Goal: Task Accomplishment & Management: Use online tool/utility

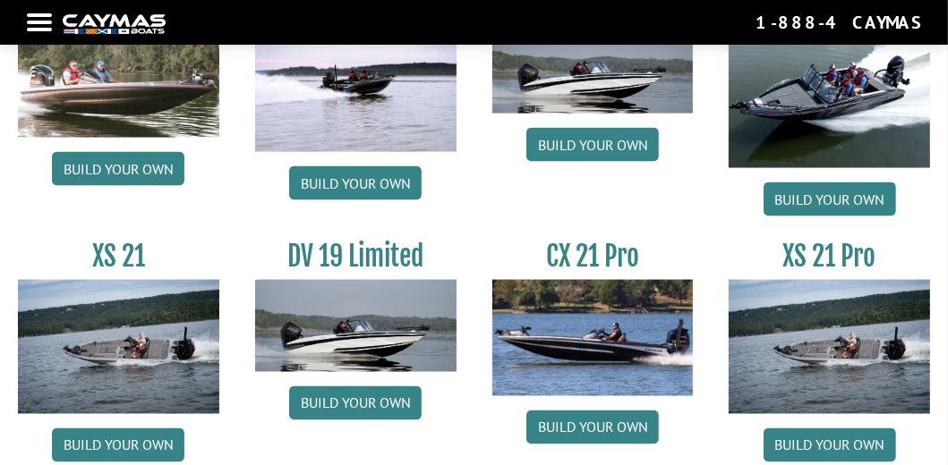
scroll to position [2047, 0]
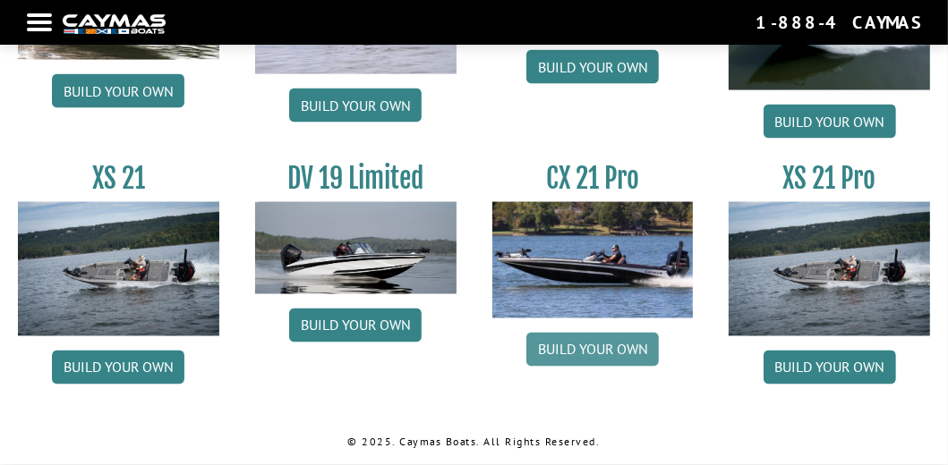
click at [605, 346] on link "Build your own" at bounding box center [592, 350] width 132 height 34
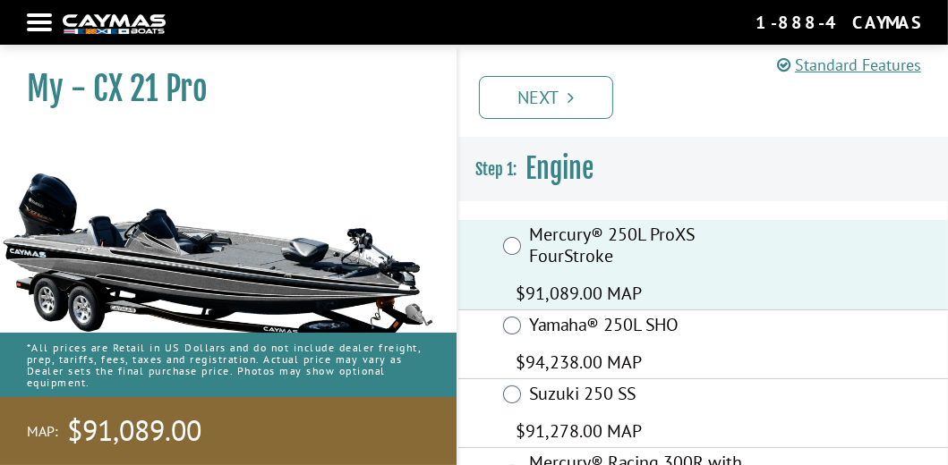
scroll to position [89, 0]
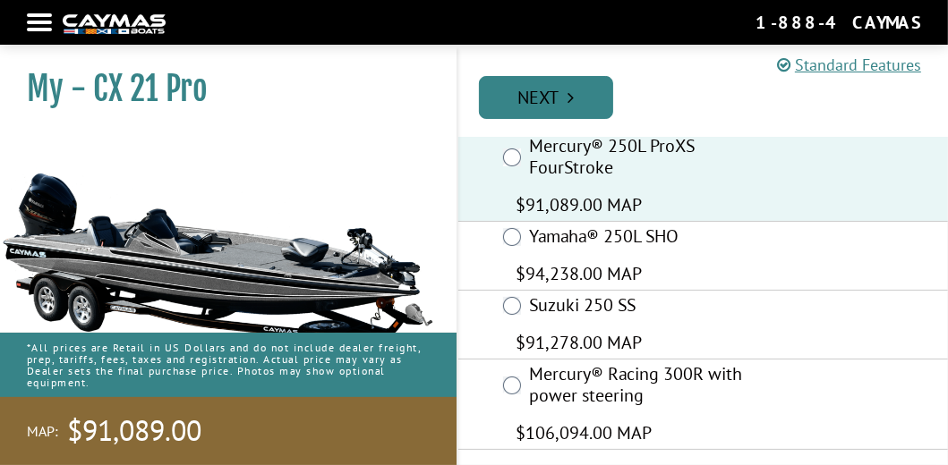
click at [542, 100] on link "Next" at bounding box center [546, 97] width 134 height 43
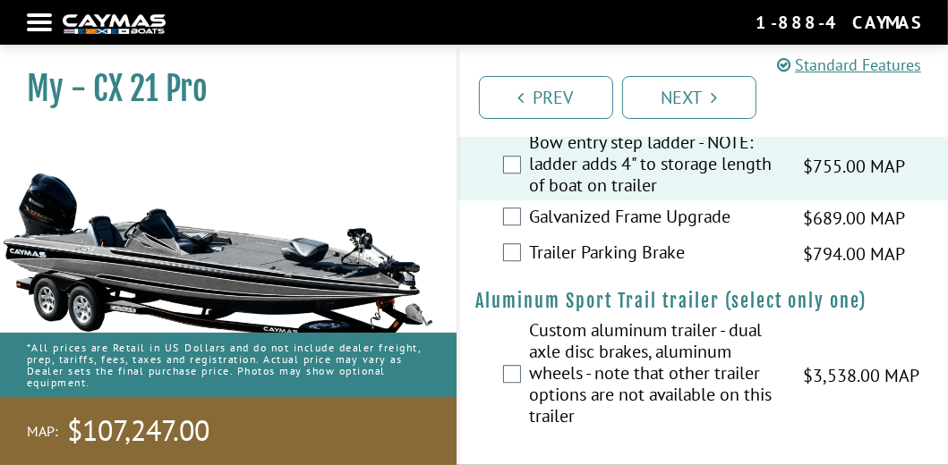
scroll to position [3465, 0]
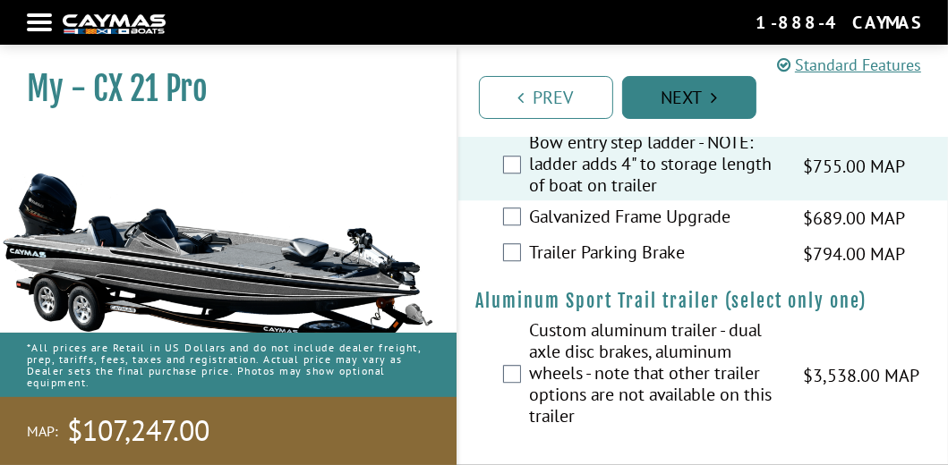
click at [709, 86] on link "Next" at bounding box center [689, 97] width 134 height 43
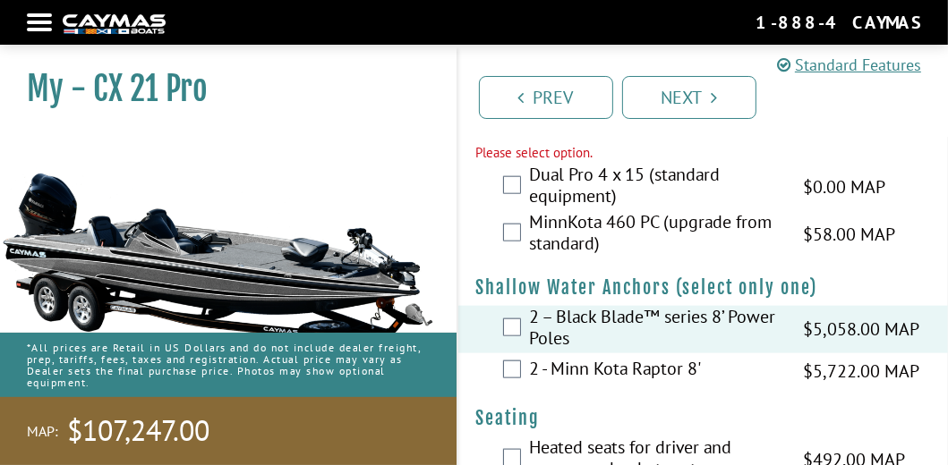
scroll to position [1366, 0]
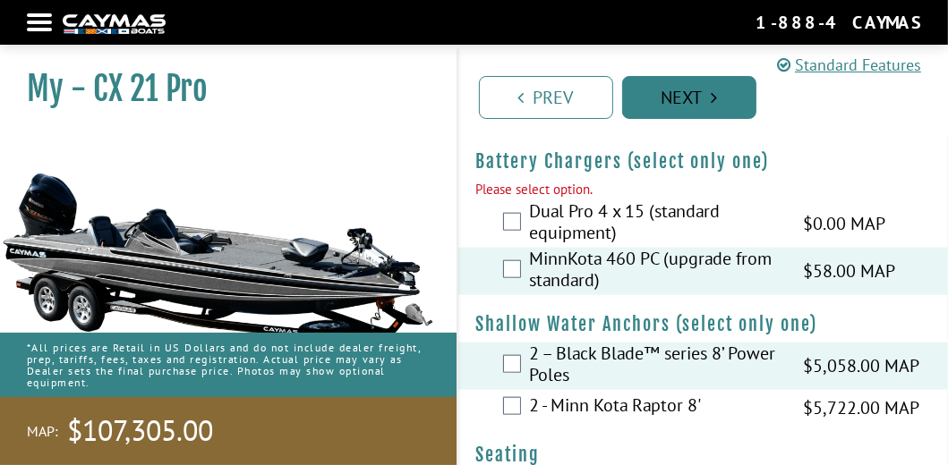
click at [703, 95] on link "Next" at bounding box center [689, 97] width 134 height 43
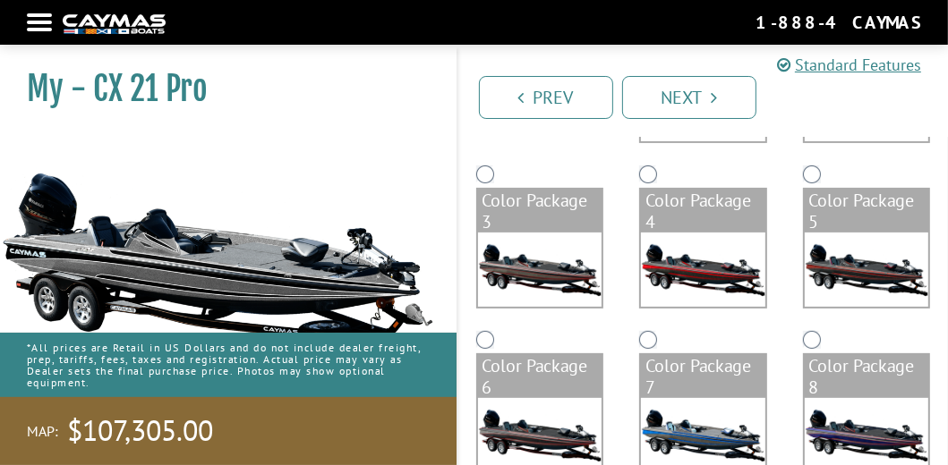
scroll to position [358, 0]
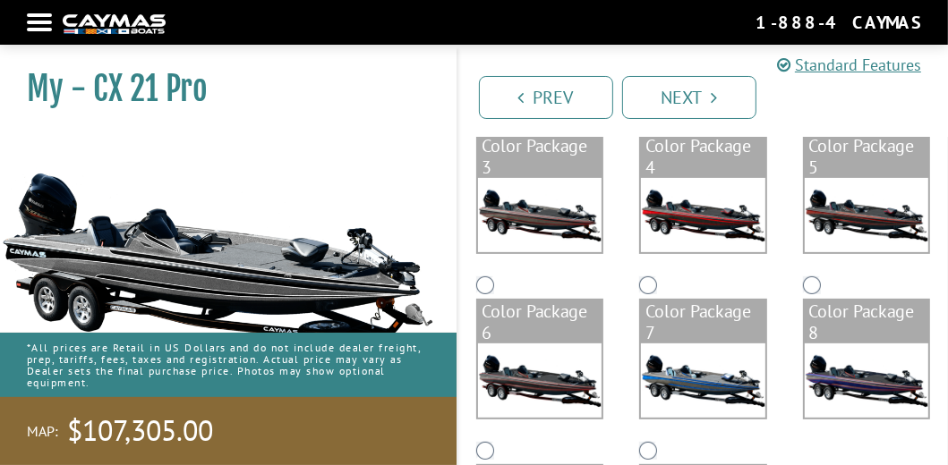
click at [722, 371] on img at bounding box center [703, 381] width 124 height 74
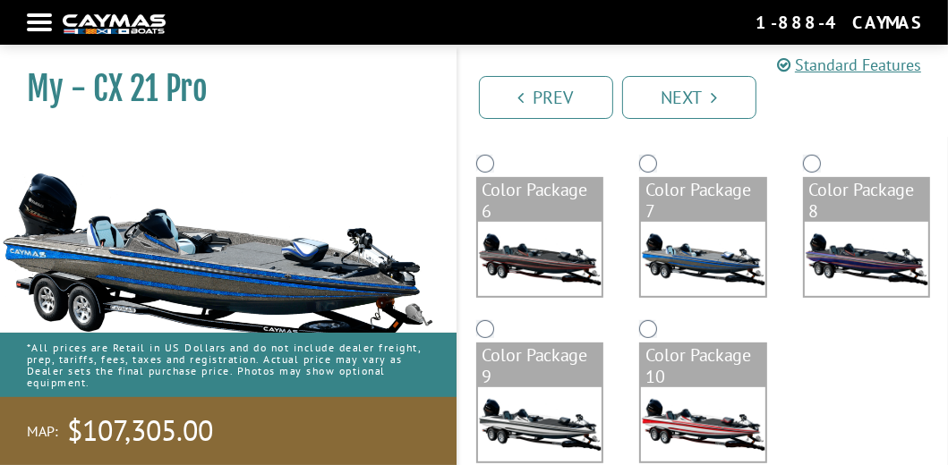
scroll to position [513, 0]
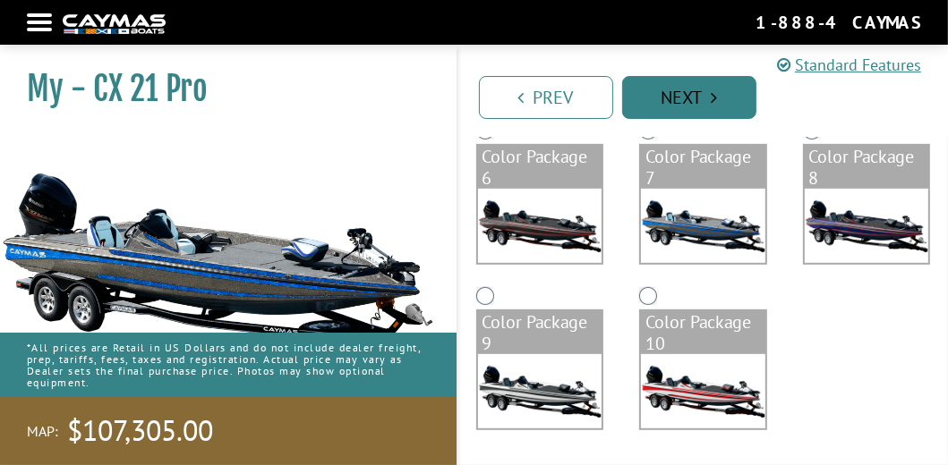
click at [686, 99] on link "Next" at bounding box center [689, 97] width 134 height 43
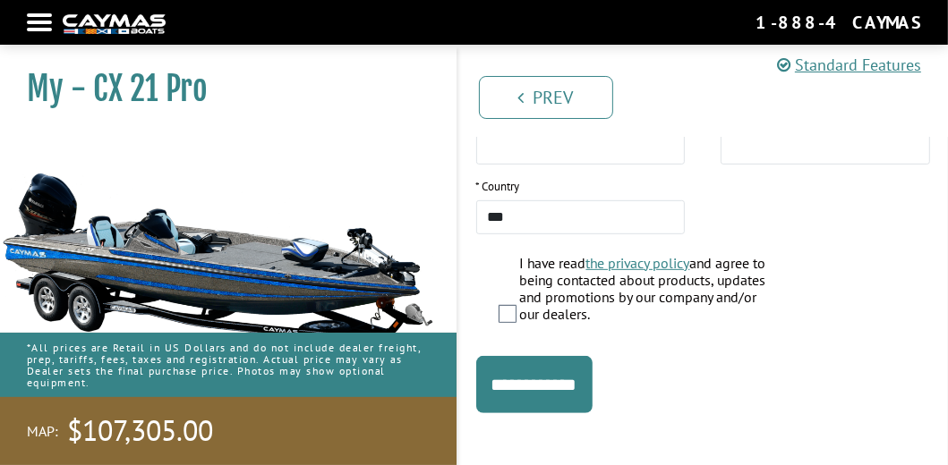
scroll to position [568, 0]
